Goal: Find specific page/section: Find specific page/section

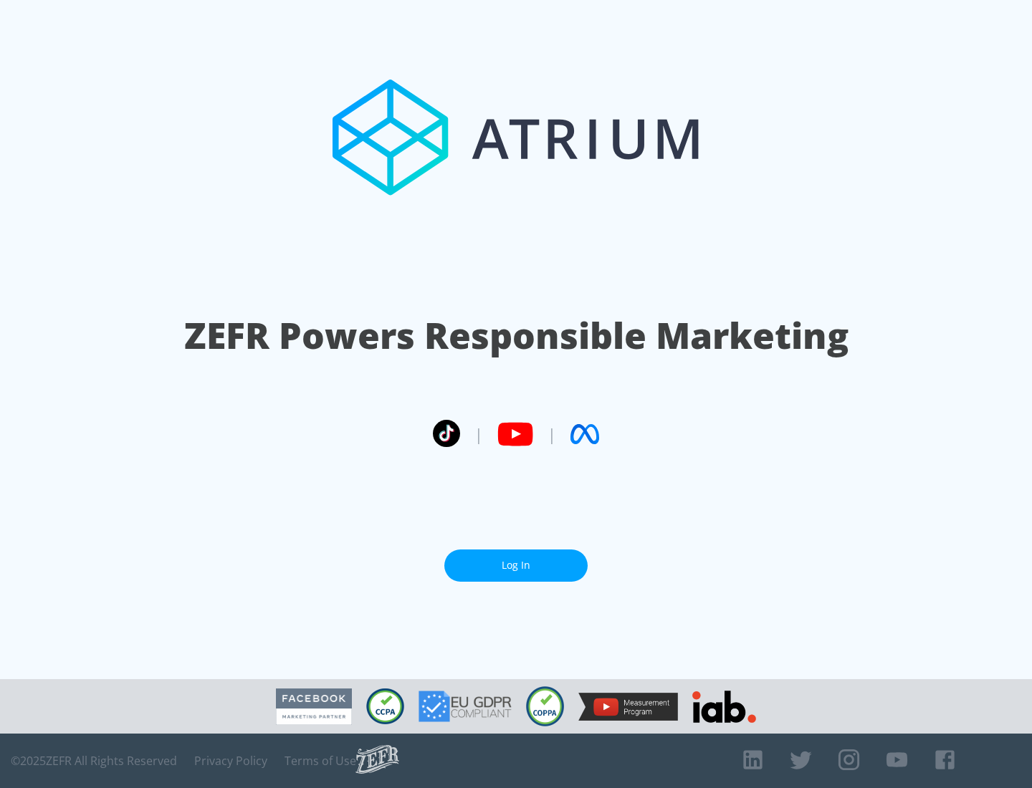
click at [516, 565] on link "Log In" at bounding box center [515, 566] width 143 height 32
